Goal: Check status: Check status

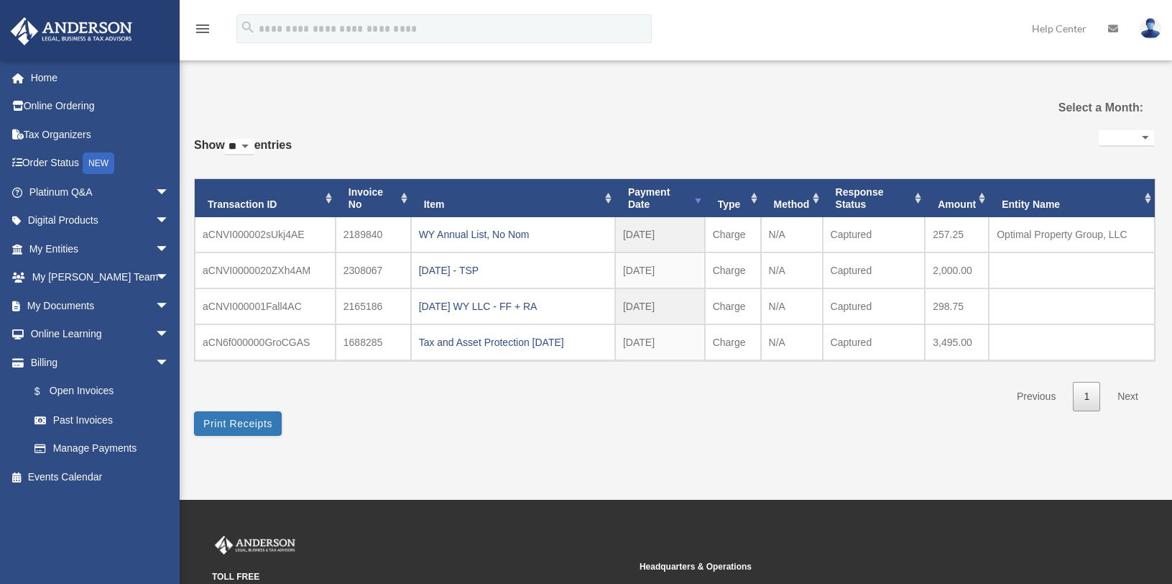
select select
click at [84, 396] on link "$ Open Invoices" at bounding box center [105, 391] width 171 height 29
click at [45, 385] on span "$" at bounding box center [45, 391] width 7 height 18
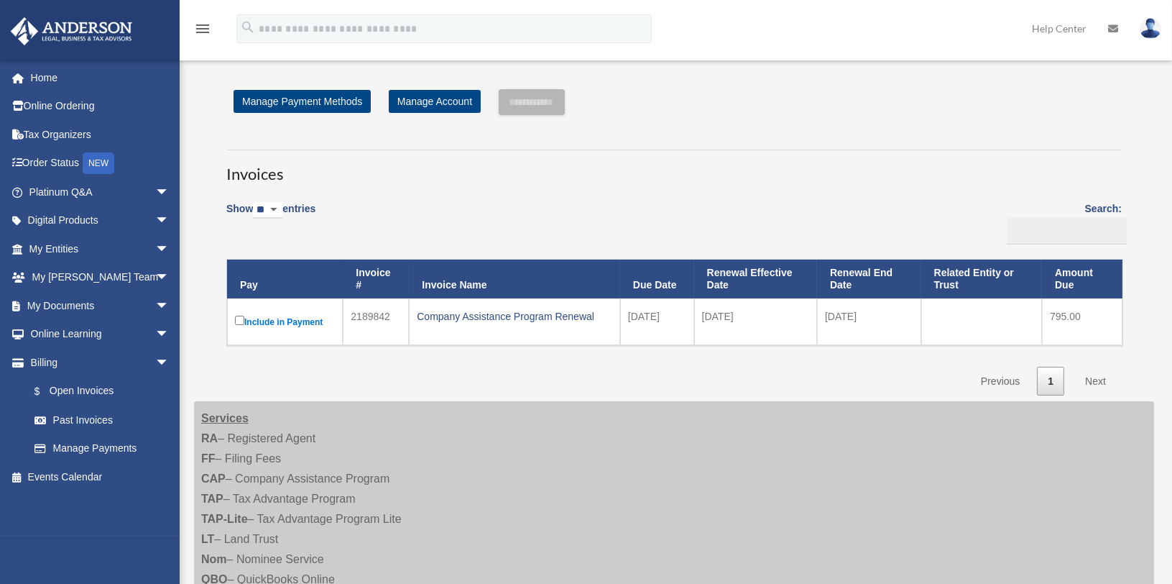
click at [430, 388] on div "Show ** ** ** *** entries Search: Pay Invoice # Invoice Name Due Date Renewal E…" at bounding box center [674, 294] width 896 height 203
drag, startPoint x: 836, startPoint y: 331, endPoint x: 865, endPoint y: 326, distance: 29.1
click at [864, 327] on td "[DATE]" at bounding box center [869, 321] width 104 height 47
click at [452, 318] on div "Company Assistance Program Renewal" at bounding box center [514, 316] width 195 height 20
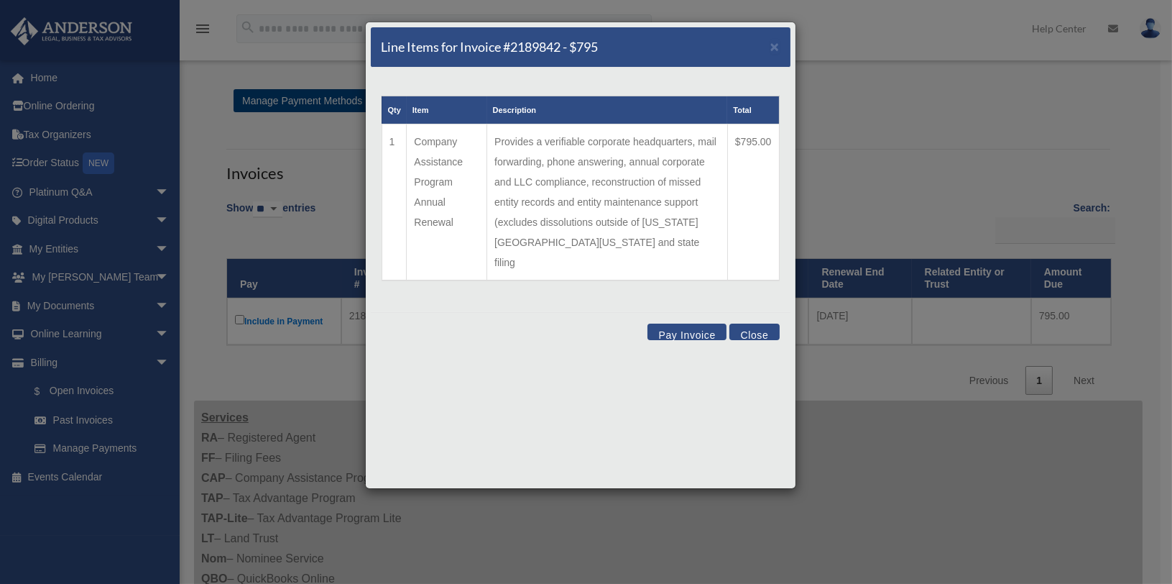
click at [780, 45] on div "Line Items for Invoice #2189842 - $795 ×" at bounding box center [581, 47] width 420 height 40
click at [776, 45] on span "×" at bounding box center [774, 46] width 9 height 17
